Goal: Information Seeking & Learning: Learn about a topic

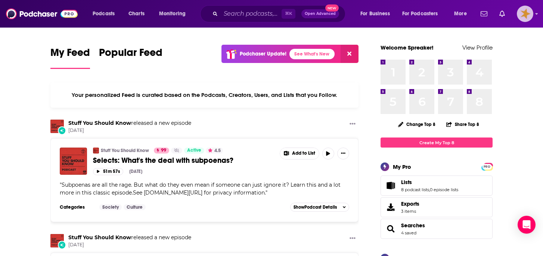
click at [523, 13] on img "Logged in as Spreaker_Prime" at bounding box center [525, 14] width 16 height 16
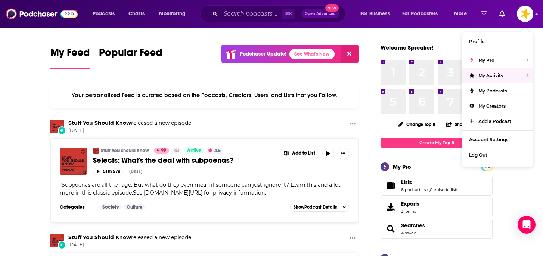
click at [282, 134] on div "Stuff You Should Know released a new episode Sep 13th" at bounding box center [204, 129] width 308 height 19
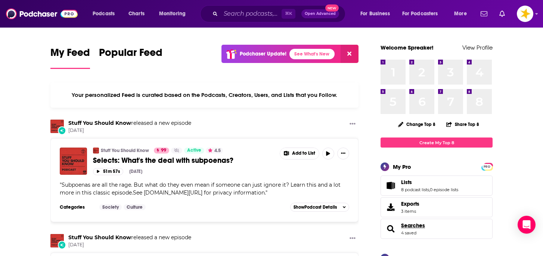
click at [414, 227] on span "Searches" at bounding box center [413, 226] width 24 height 7
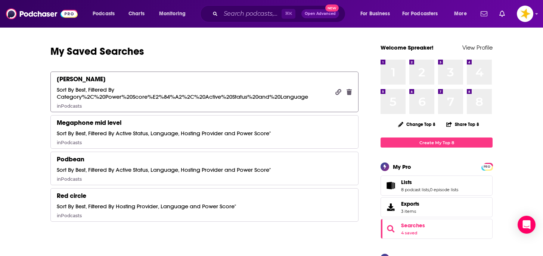
click at [157, 89] on div "Sort By Best, Filtered By Category%2C%20Power%20Score%E2%84%A2%2C%20Active%20St…" at bounding box center [193, 93] width 273 height 14
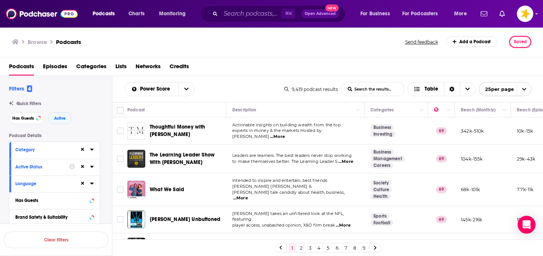
click at [189, 133] on span "Thoughtful Money with Adam Taggart" at bounding box center [187, 131] width 74 height 15
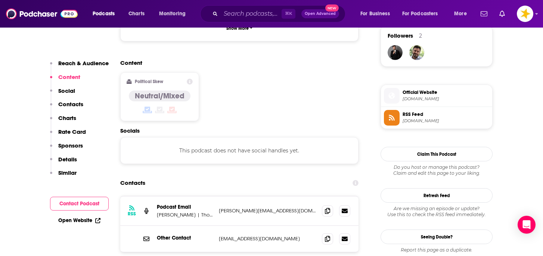
scroll to position [549, 0]
click at [327, 208] on icon at bounding box center [327, 211] width 5 height 6
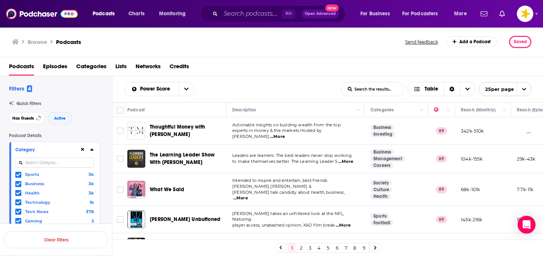
click at [171, 163] on div "Podcasts Charts Monitoring ⌘ K Open Advanced New For Business For Podcasters Mo…" at bounding box center [271, 128] width 543 height 256
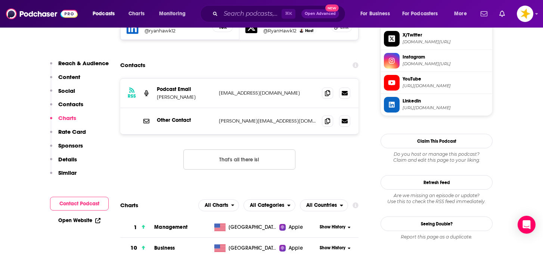
scroll to position [740, 0]
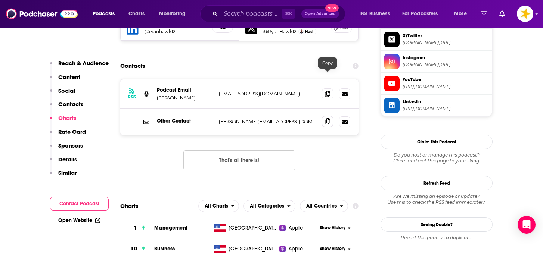
click at [328, 119] on icon at bounding box center [327, 122] width 5 height 6
click at [327, 91] on icon at bounding box center [327, 94] width 5 height 6
